Goal: Navigation & Orientation: Find specific page/section

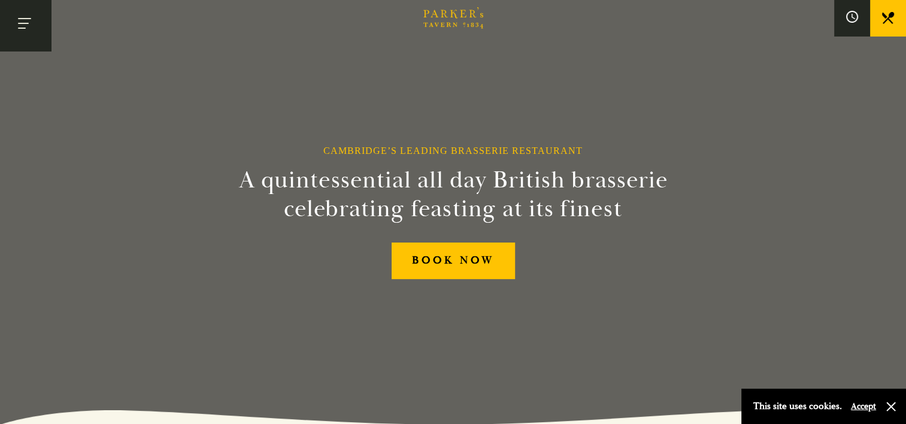
click at [20, 22] on button "Toggle navigation" at bounding box center [25, 25] width 51 height 51
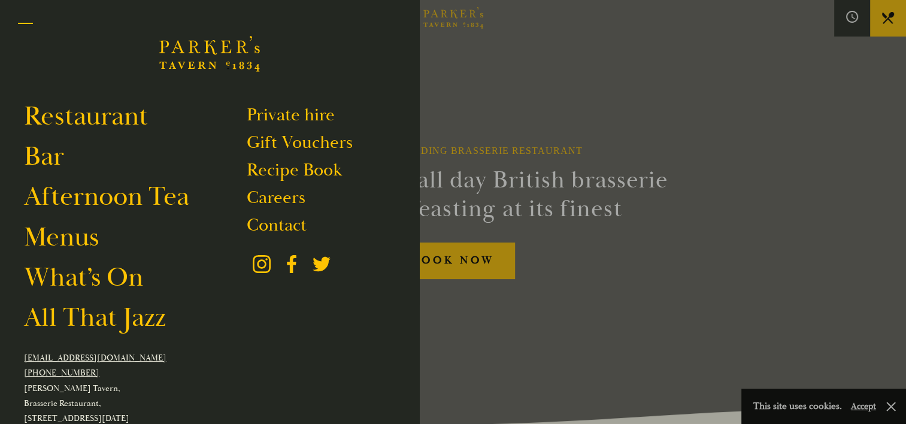
click at [26, 31] on button "Toggle navigation" at bounding box center [25, 25] width 51 height 51
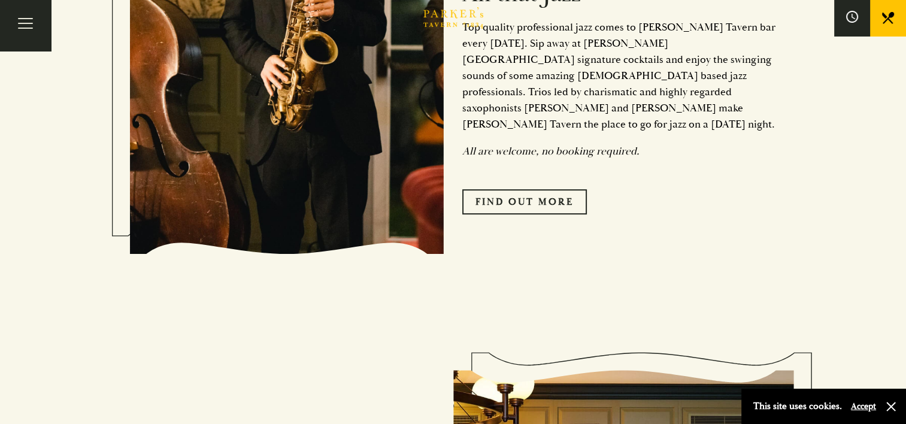
scroll to position [620, 0]
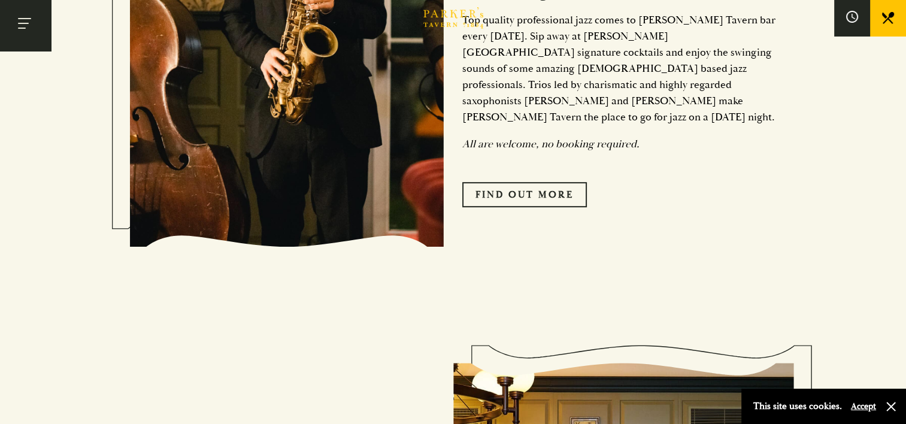
click at [8, 30] on button "Toggle navigation" at bounding box center [25, 25] width 51 height 51
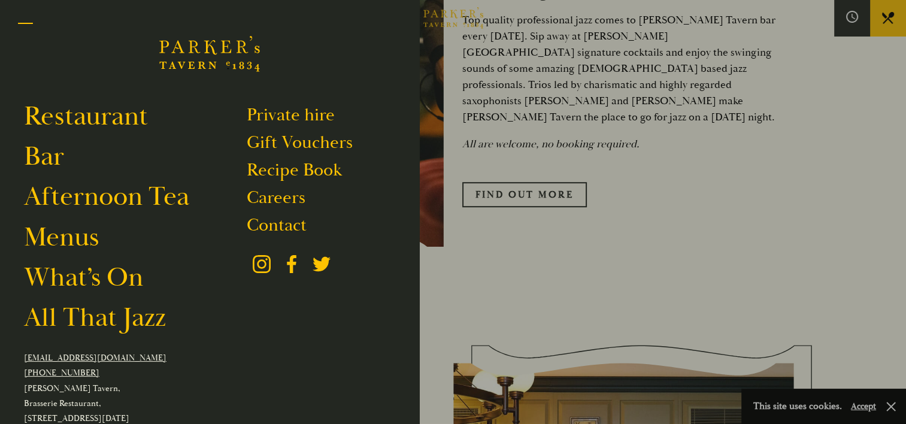
click at [21, 28] on span "Toggle navigation" at bounding box center [25, 28] width 15 height 1
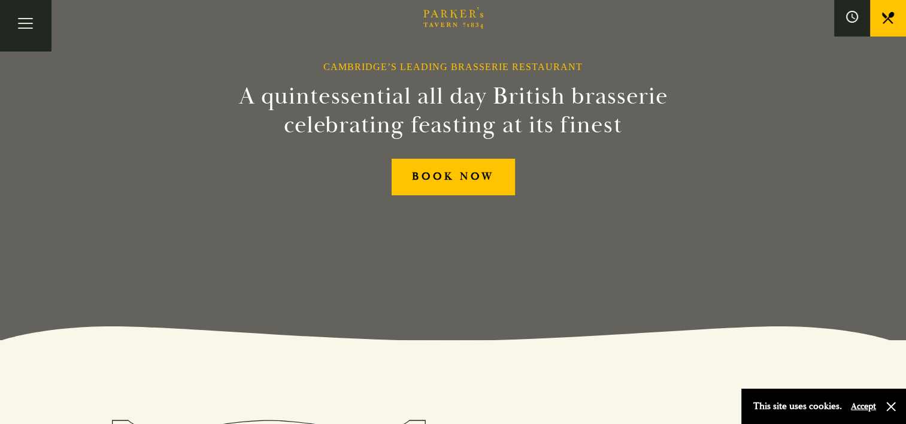
scroll to position [0, 0]
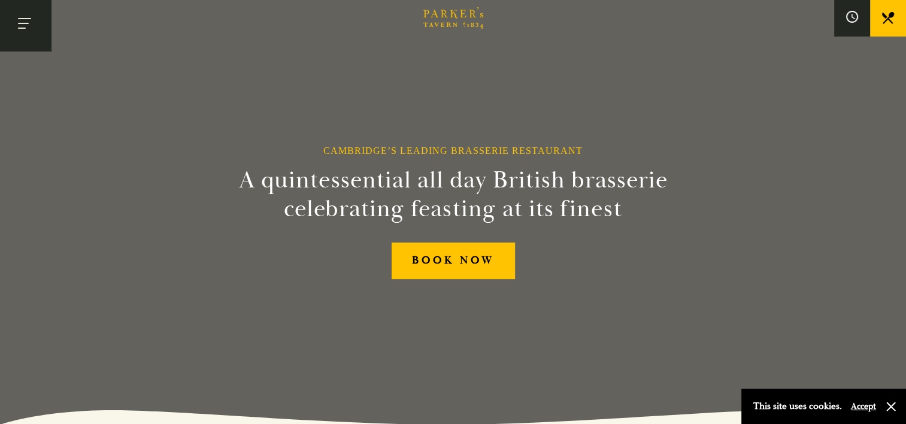
click at [23, 22] on button "Toggle navigation" at bounding box center [25, 25] width 51 height 51
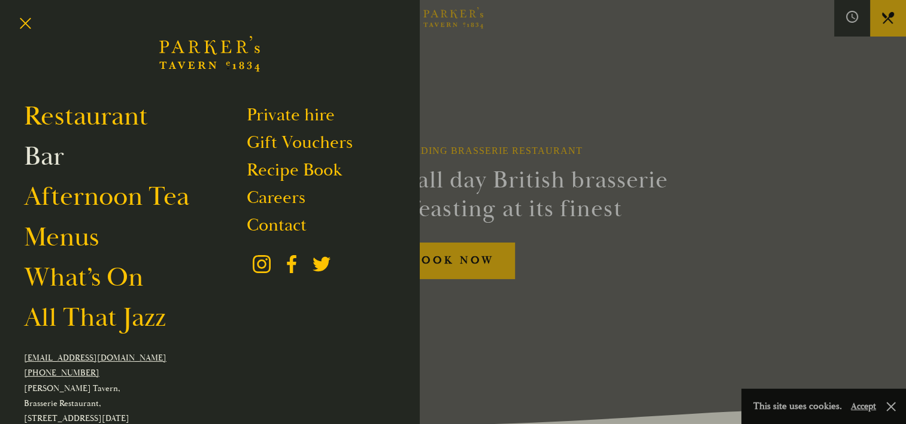
click at [45, 164] on link "Bar" at bounding box center [44, 157] width 40 height 34
